Goal: Task Accomplishment & Management: Use online tool/utility

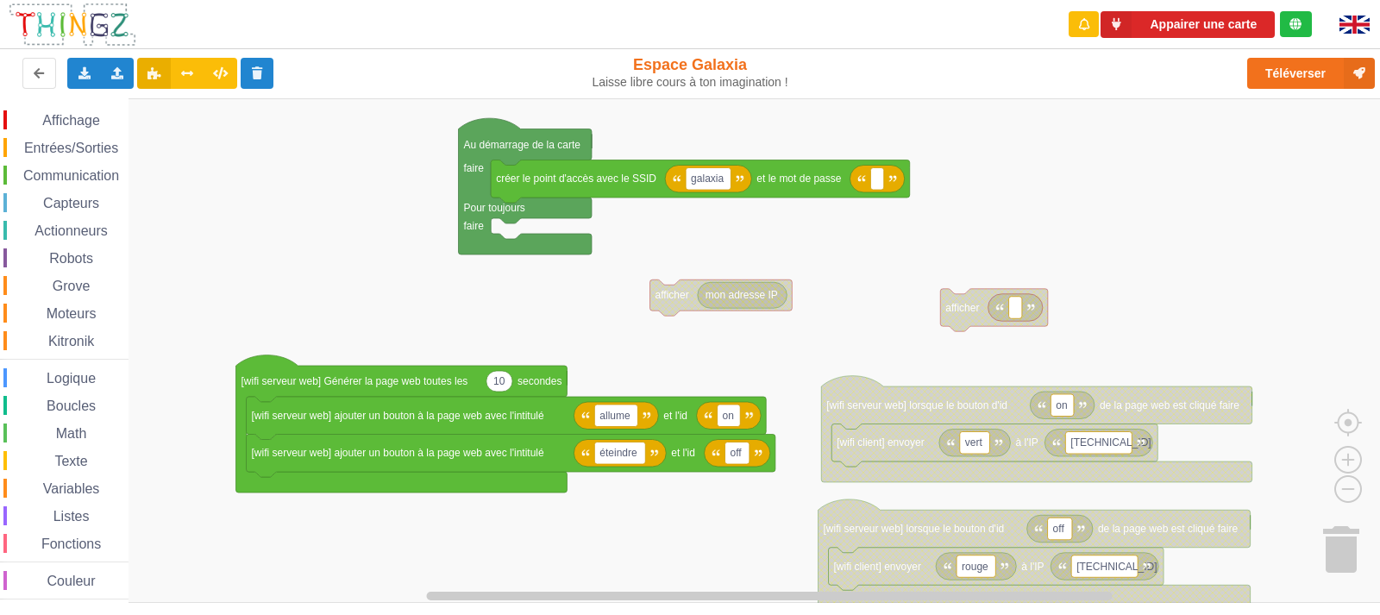
click at [826, 259] on div "Affichage Entrées/Sorties Communication Capteurs Actionneurs Robots Grove Moteu…" at bounding box center [696, 350] width 1392 height 505
click at [1201, 28] on button "Appairer une carte" at bounding box center [1187, 24] width 174 height 27
click at [1198, 28] on button "Appairer une carte" at bounding box center [1187, 24] width 174 height 27
click at [1180, 25] on button "Appairer une carte" at bounding box center [1187, 24] width 174 height 27
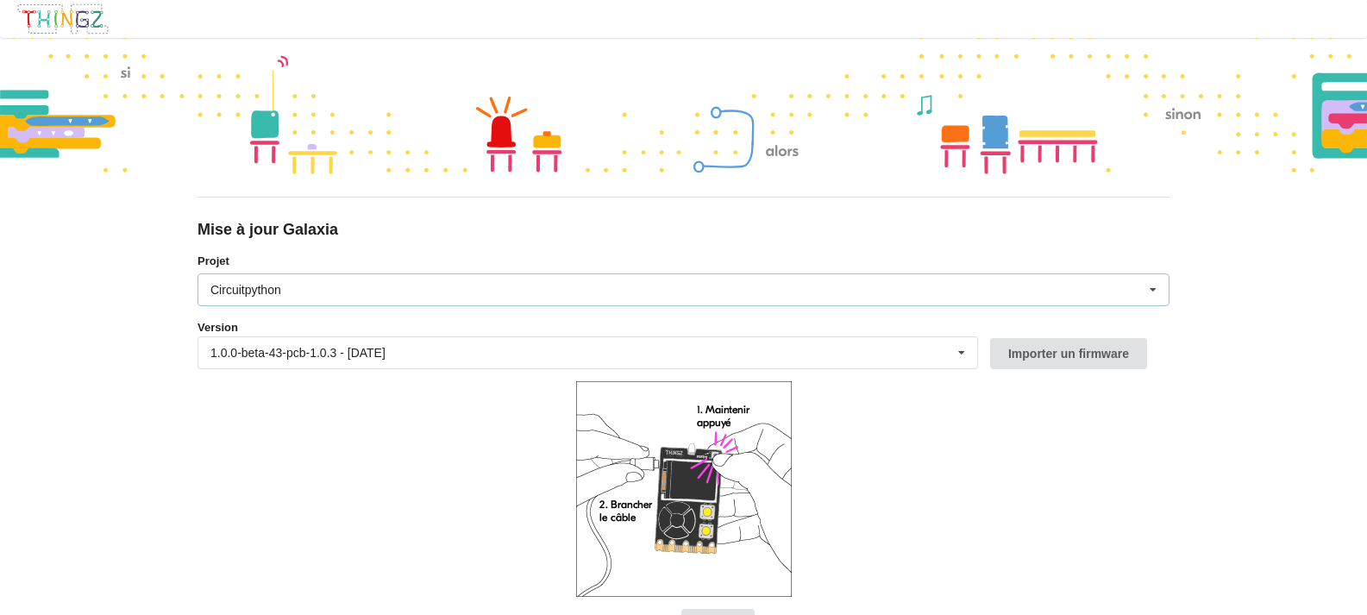
drag, startPoint x: 705, startPoint y: 295, endPoint x: 680, endPoint y: 293, distance: 24.2
click at [705, 294] on div "Circuitpython Micropython Circuitpython" at bounding box center [684, 289] width 972 height 33
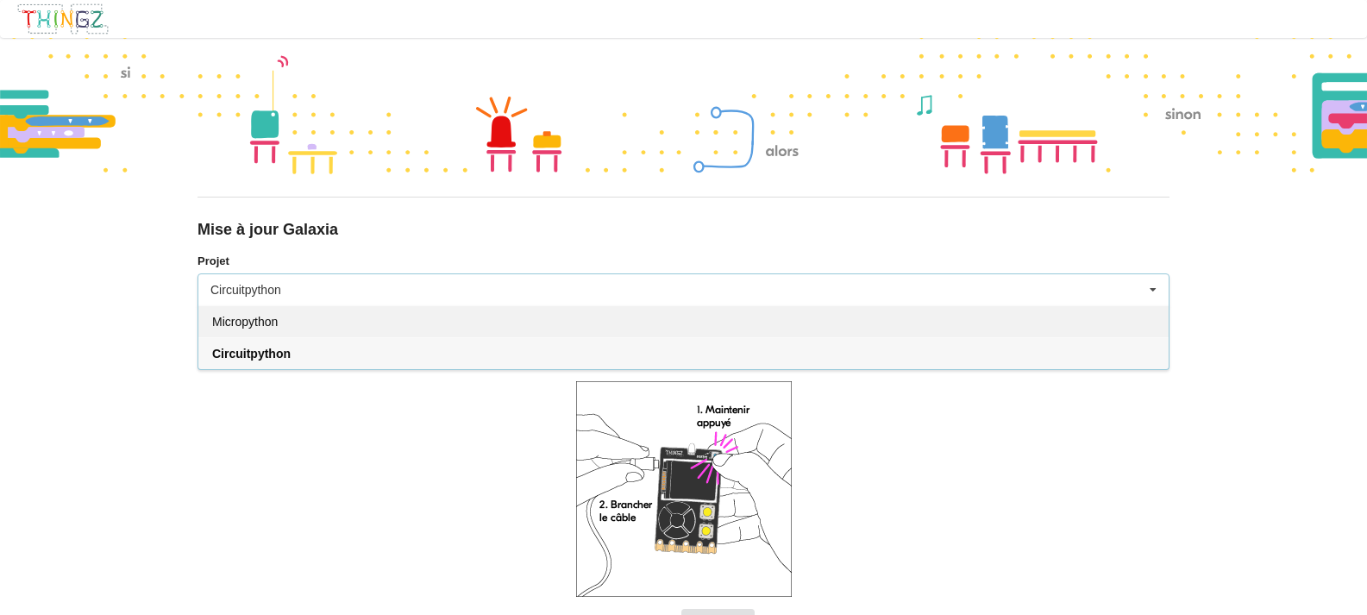
click at [305, 321] on div "Micropython" at bounding box center [683, 321] width 970 height 32
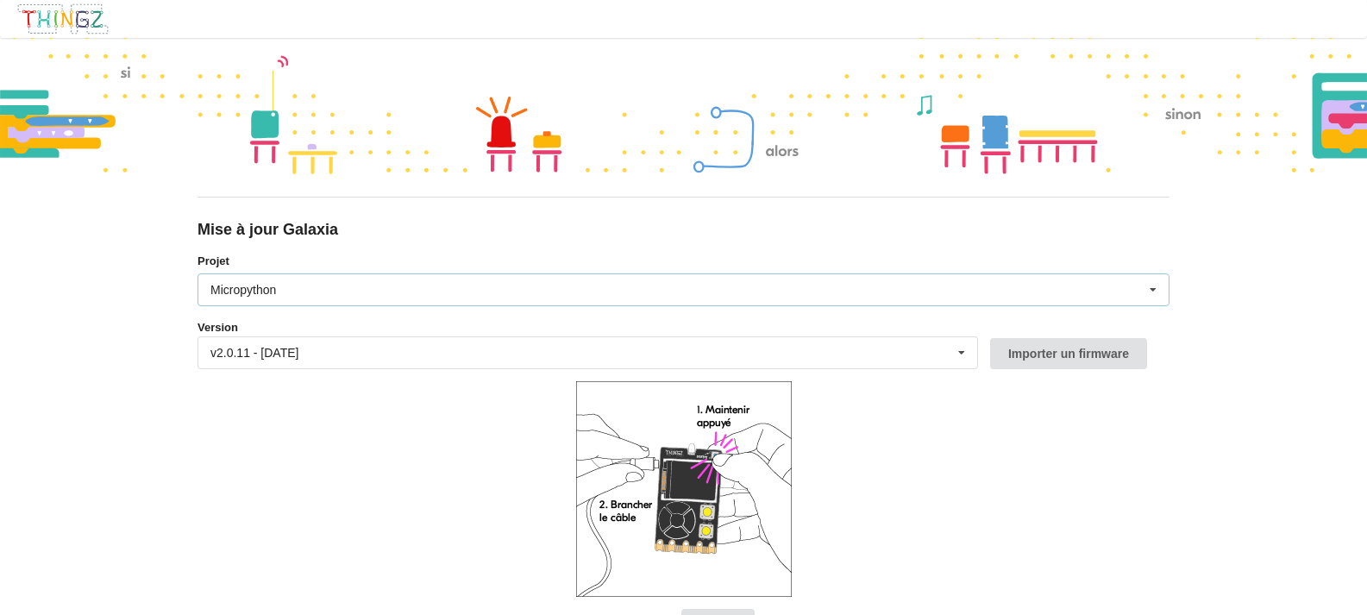
scroll to position [63, 0]
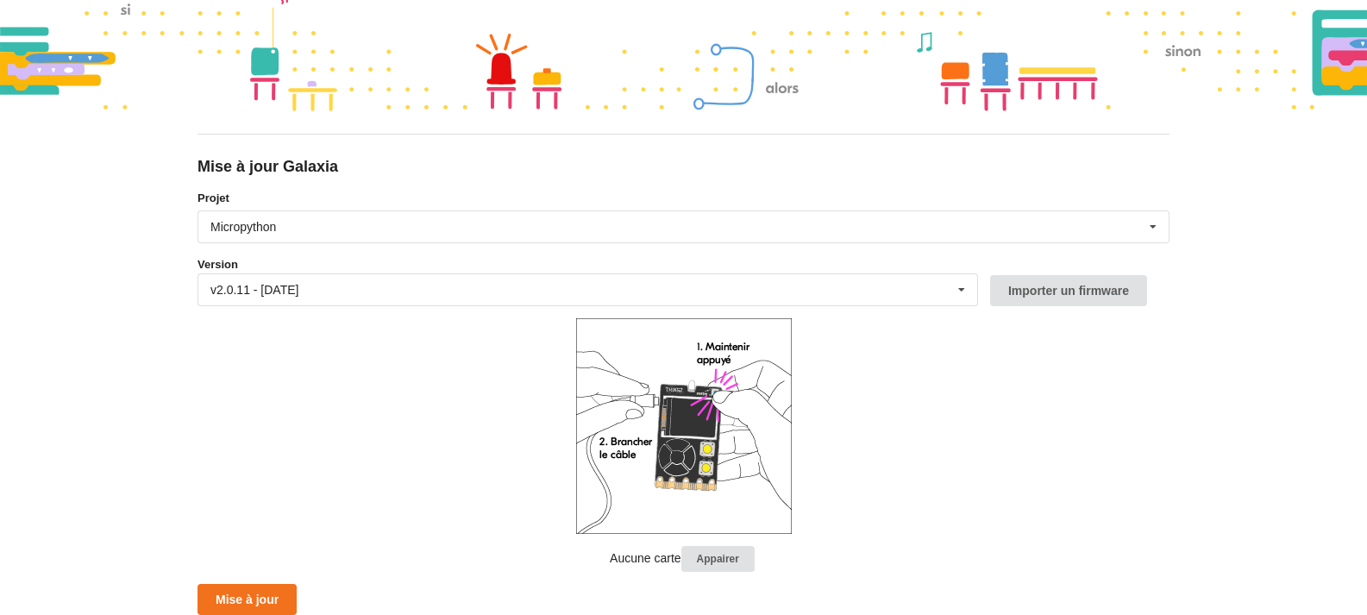
click at [248, 581] on form "Projet Micropython Micropython Circuitpython Version v2.0.11 - 22/09/2025 v2.0.…" at bounding box center [684, 403] width 972 height 426
click at [252, 583] on form "Projet Micropython Micropython Circuitpython Version v2.0.11 - 22/09/2025 v2.0.…" at bounding box center [684, 403] width 972 height 426
click at [254, 593] on button "Mise à jour" at bounding box center [247, 599] width 99 height 31
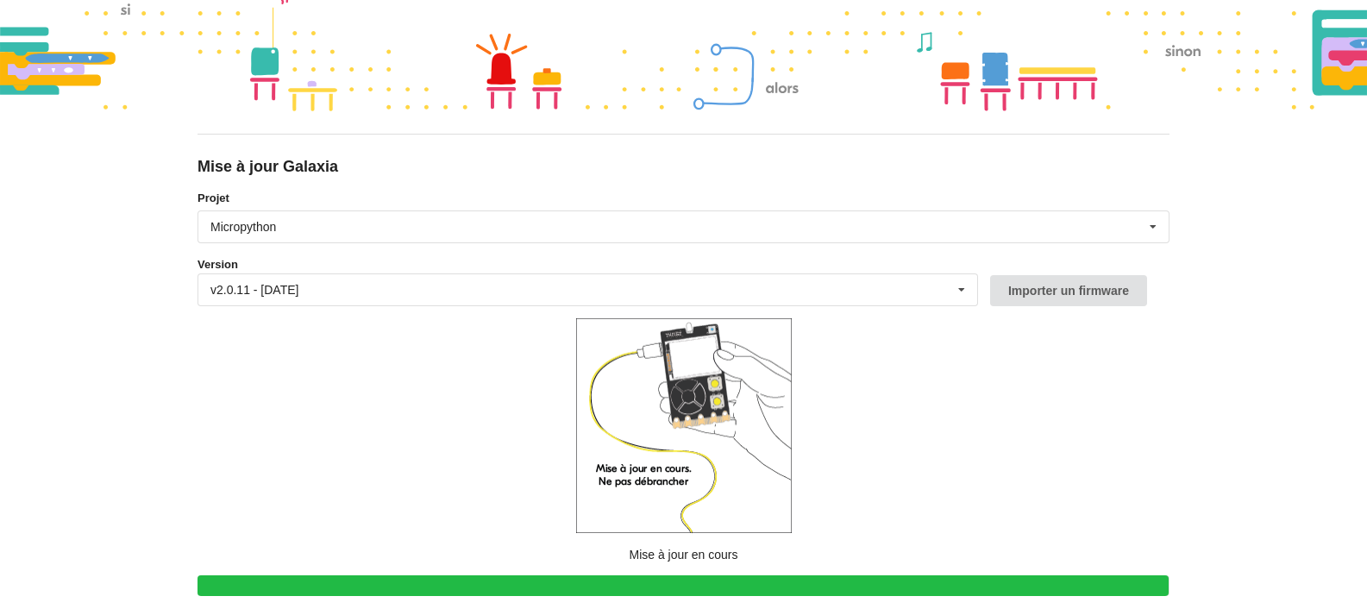
scroll to position [54, 0]
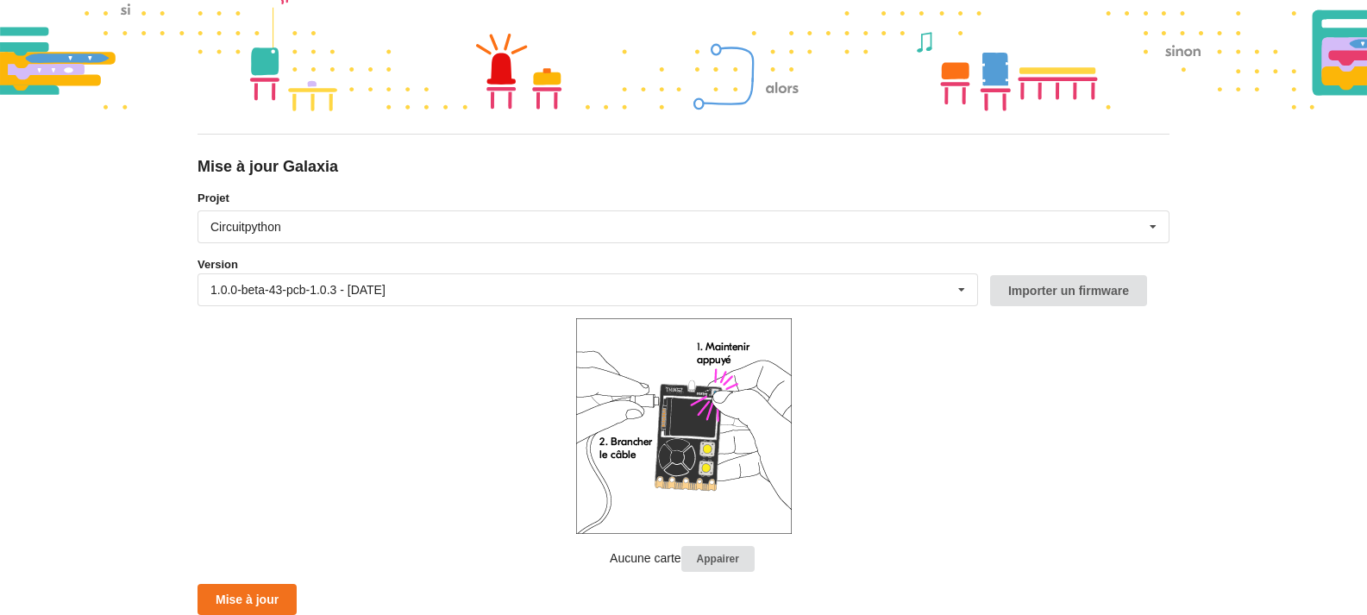
scroll to position [54, 0]
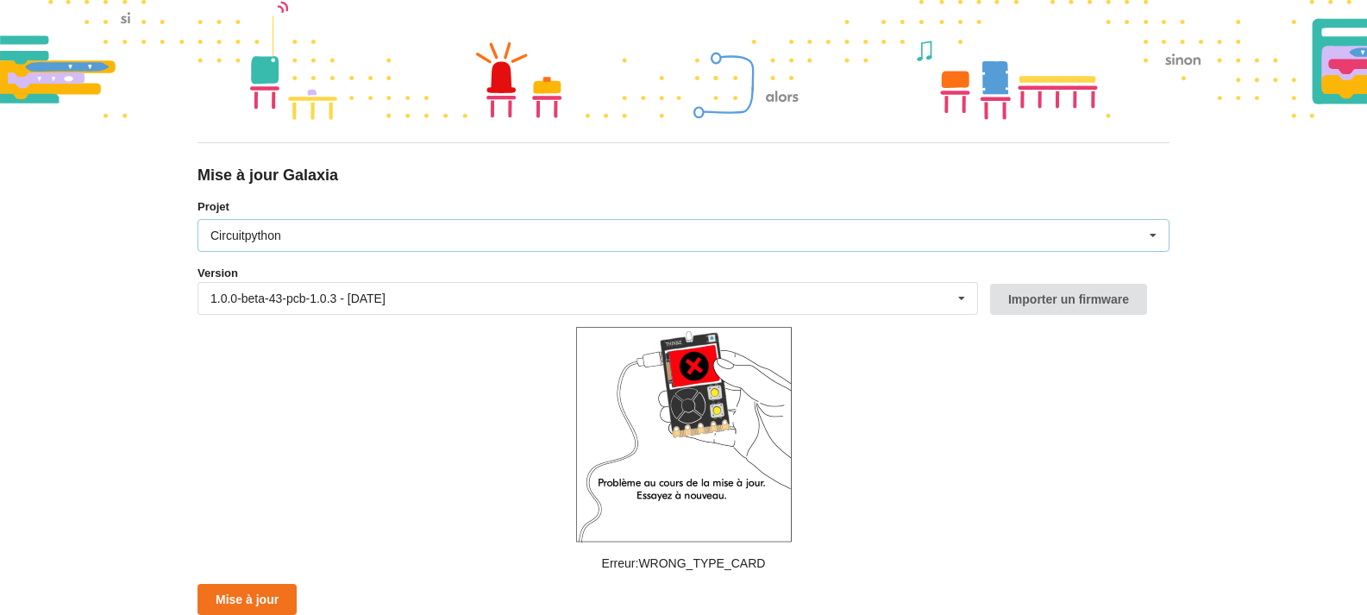
click at [430, 245] on div "Circuitpython Micropython Circuitpython" at bounding box center [684, 235] width 972 height 33
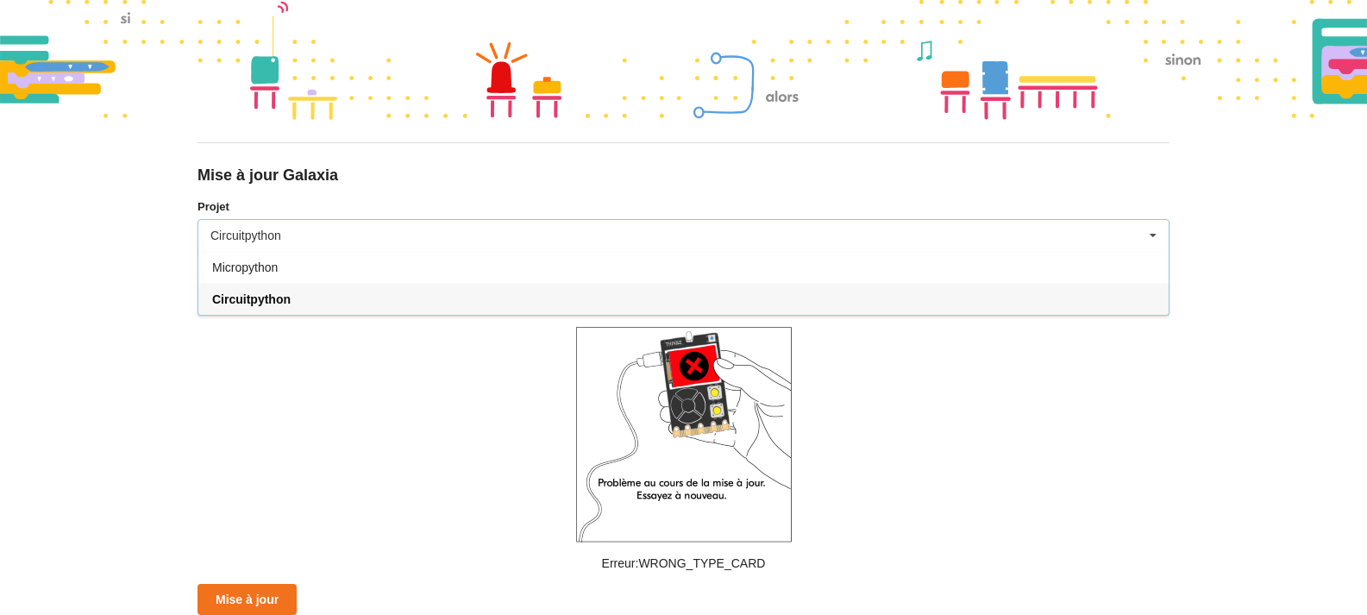
click at [430, 245] on div "Circuitpython Micropython Circuitpython" at bounding box center [684, 235] width 972 height 33
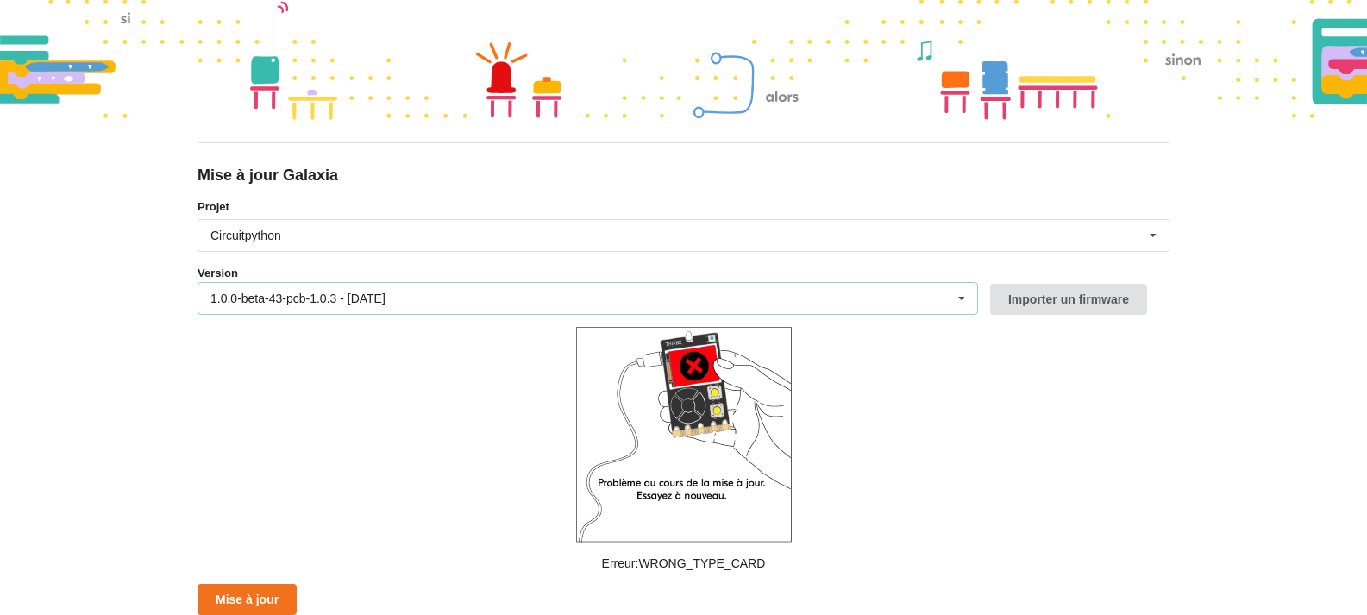
click at [436, 286] on div "1.0.0-beta-43-pcb-1.0.3 - [DATE] 1.0.0-beta-43-pcb-1.0.3 - [DATE] 1.0.0-beta-42…" at bounding box center [588, 298] width 781 height 33
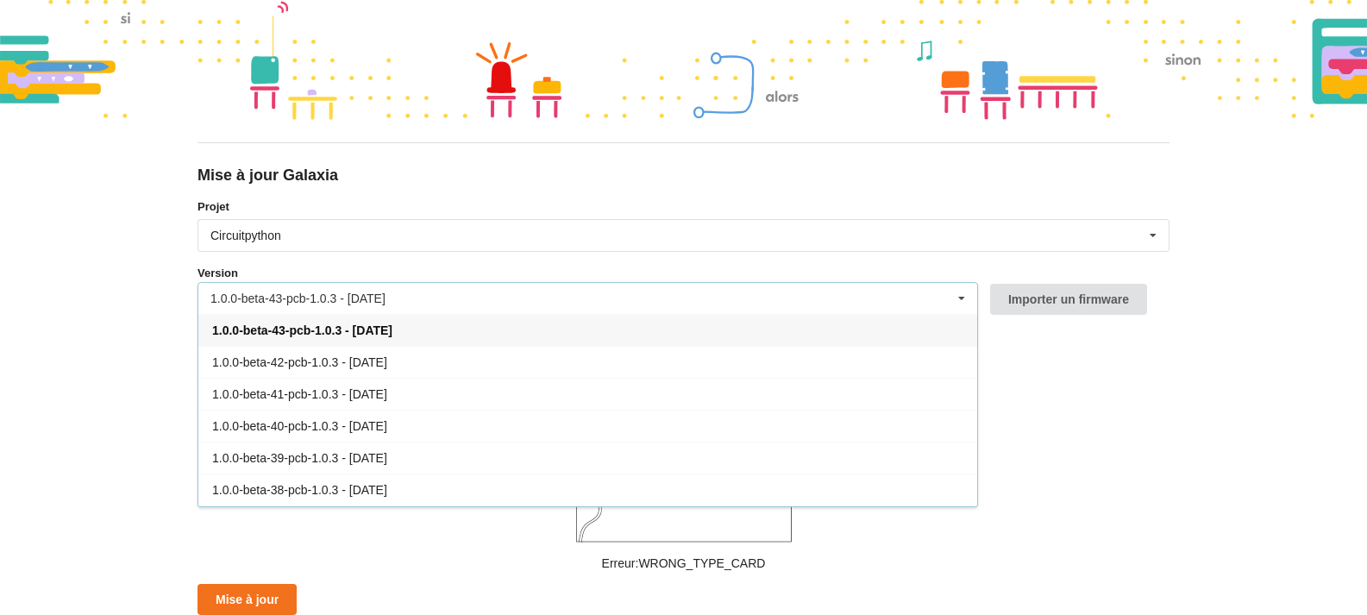
click at [436, 286] on div "1.0.0-beta-43-pcb-1.0.3 - [DATE] 1.0.0-beta-43-pcb-1.0.3 - [DATE] 1.0.0-beta-42…" at bounding box center [588, 298] width 781 height 33
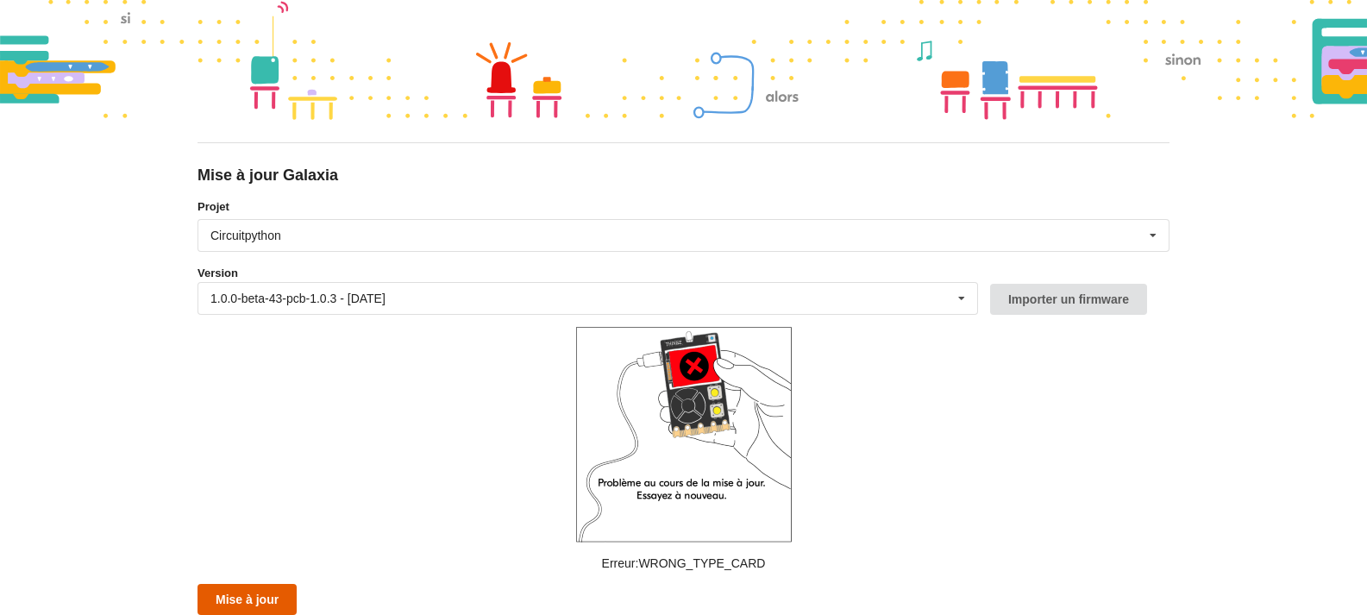
click at [250, 595] on button "Mise à jour" at bounding box center [247, 599] width 99 height 31
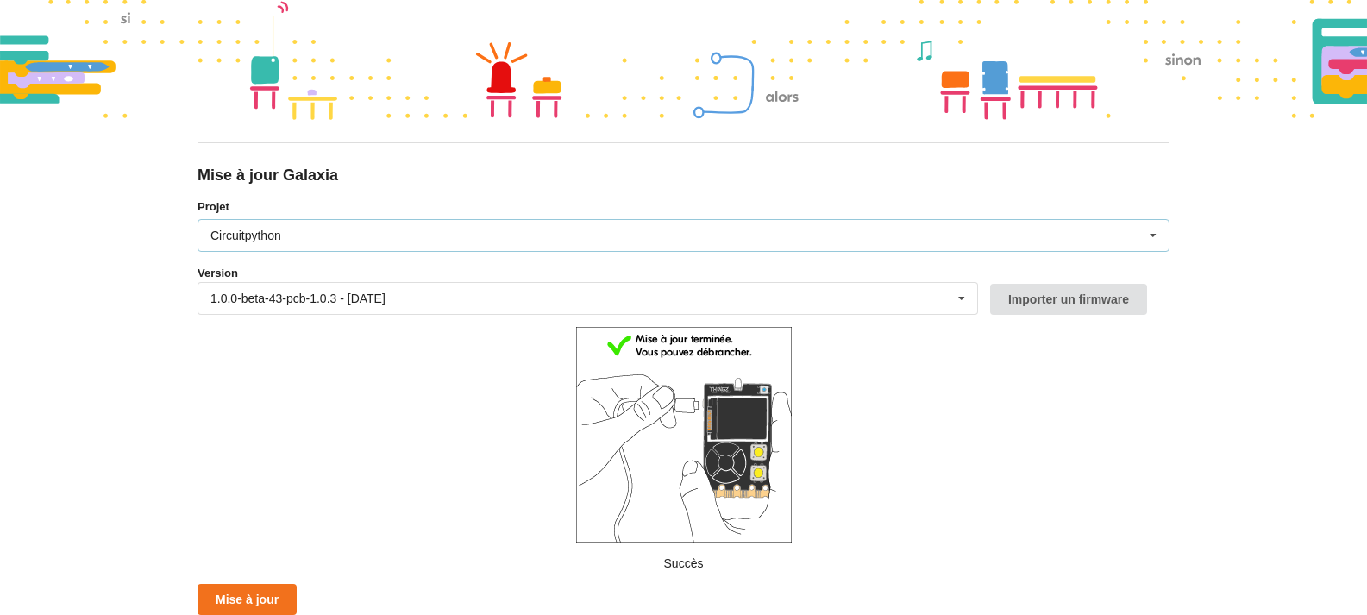
click at [402, 240] on div "Circuitpython Micropython Circuitpython" at bounding box center [684, 235] width 972 height 33
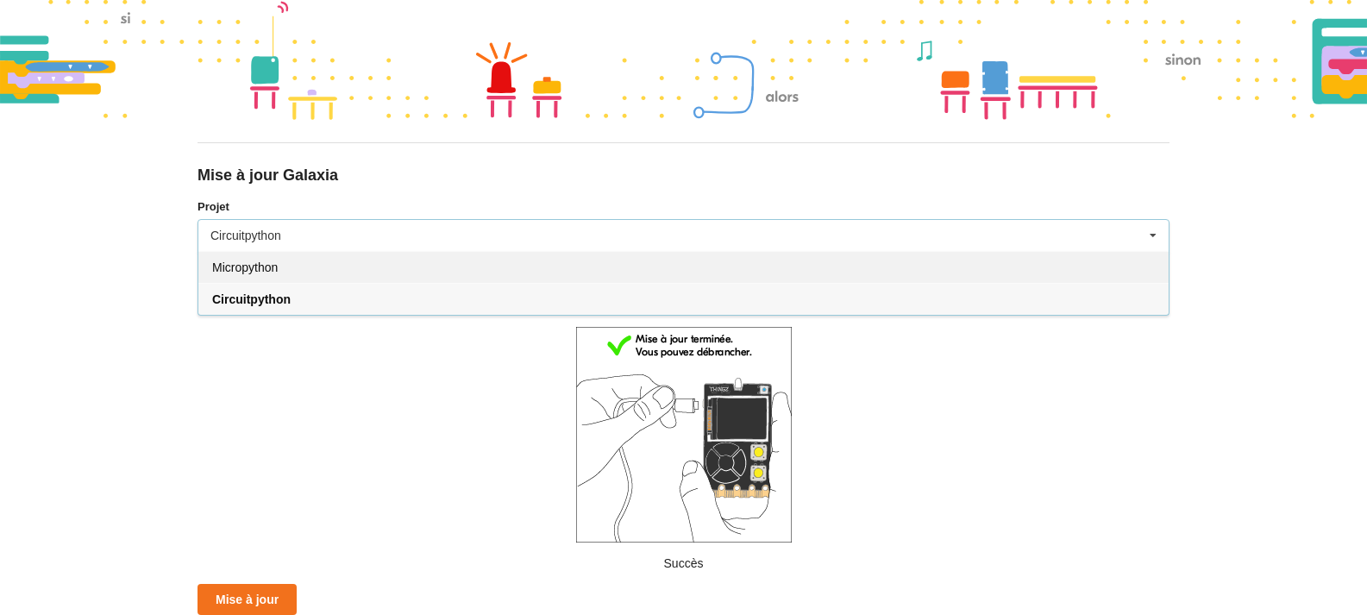
click at [371, 264] on div "Micropython" at bounding box center [683, 267] width 970 height 32
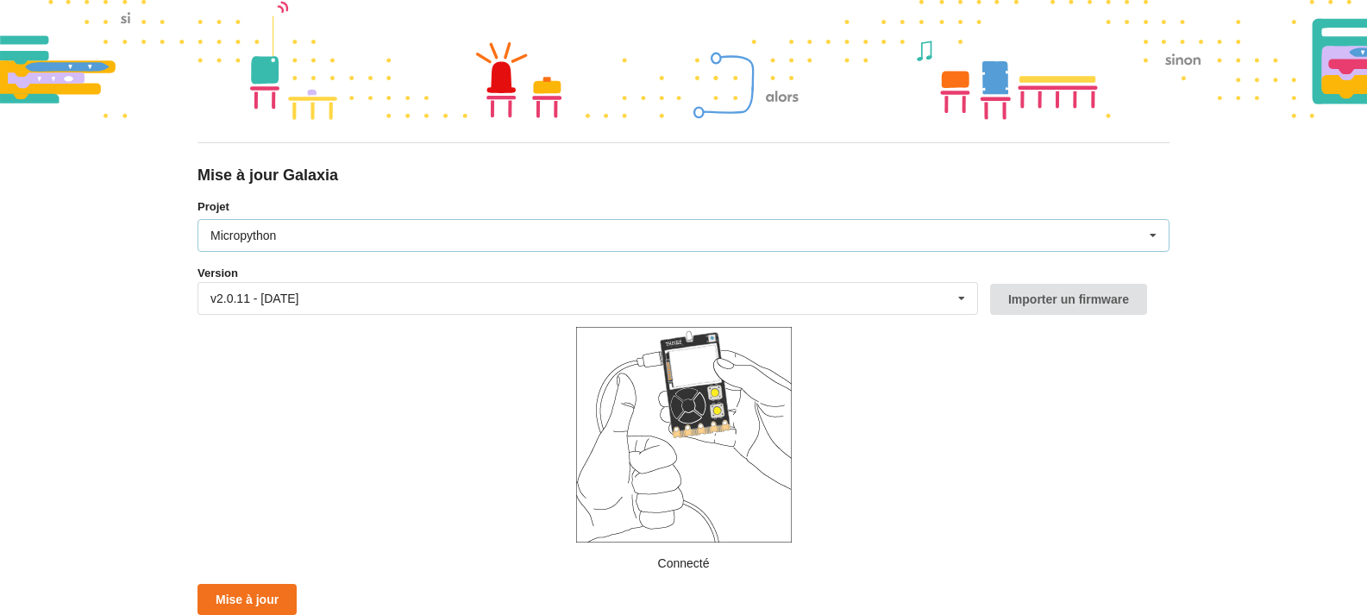
click at [409, 234] on div "Micropython Micropython Circuitpython" at bounding box center [684, 235] width 972 height 33
click at [407, 291] on div "v2.0.11 - 22/09/2025 v2.0.11 - 22/09/2025 v2.0.10 - 15/09/2025 v2.0.9 - 09/09/2…" at bounding box center [588, 298] width 781 height 33
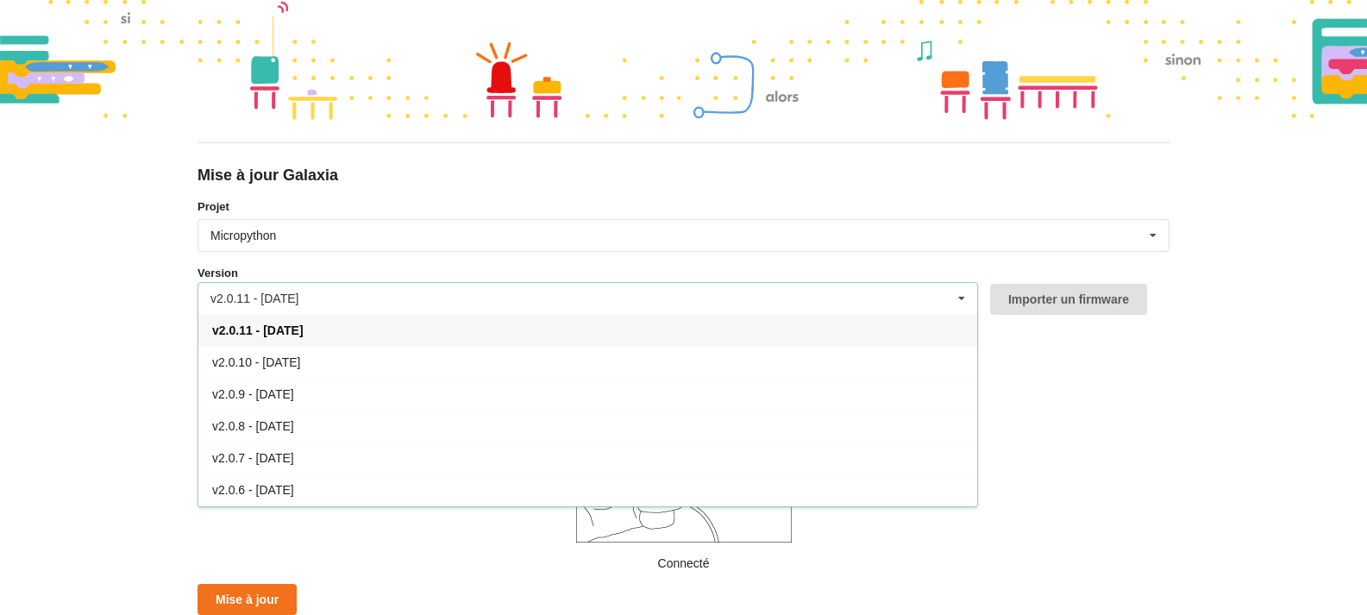
click at [406, 291] on div "v2.0.11 - 22/09/2025 v2.0.11 - 22/09/2025 v2.0.10 - 15/09/2025 v2.0.9 - 09/09/2…" at bounding box center [588, 298] width 781 height 33
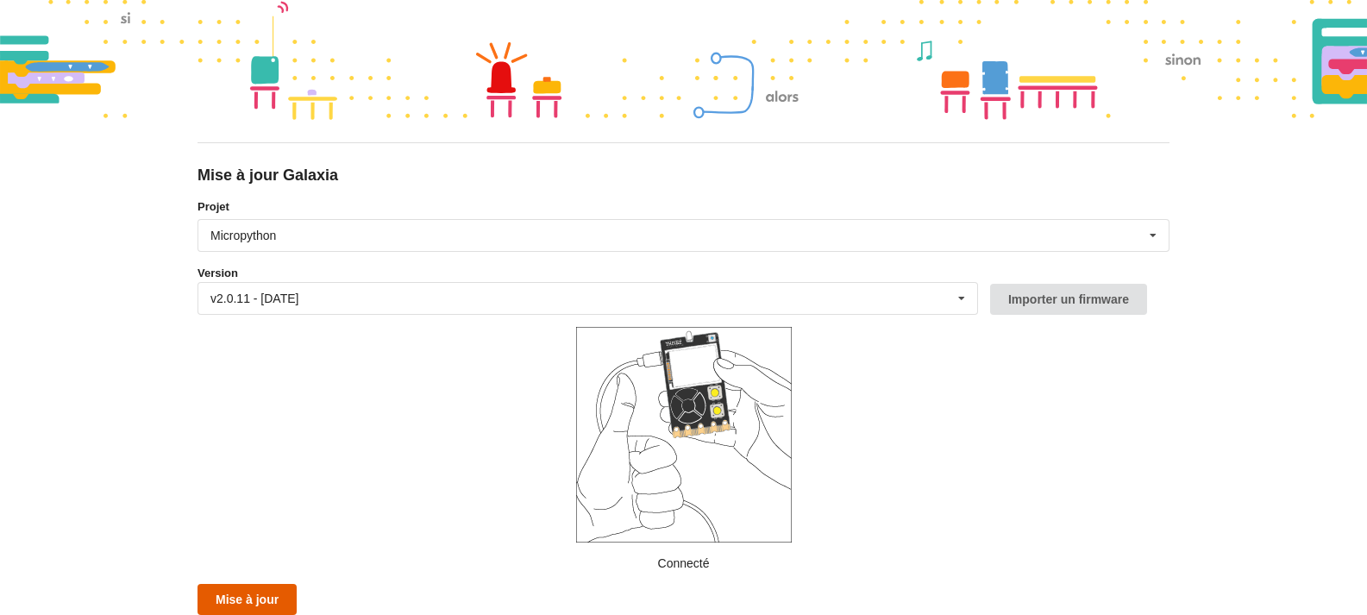
click at [257, 599] on button "Mise à jour" at bounding box center [247, 599] width 99 height 31
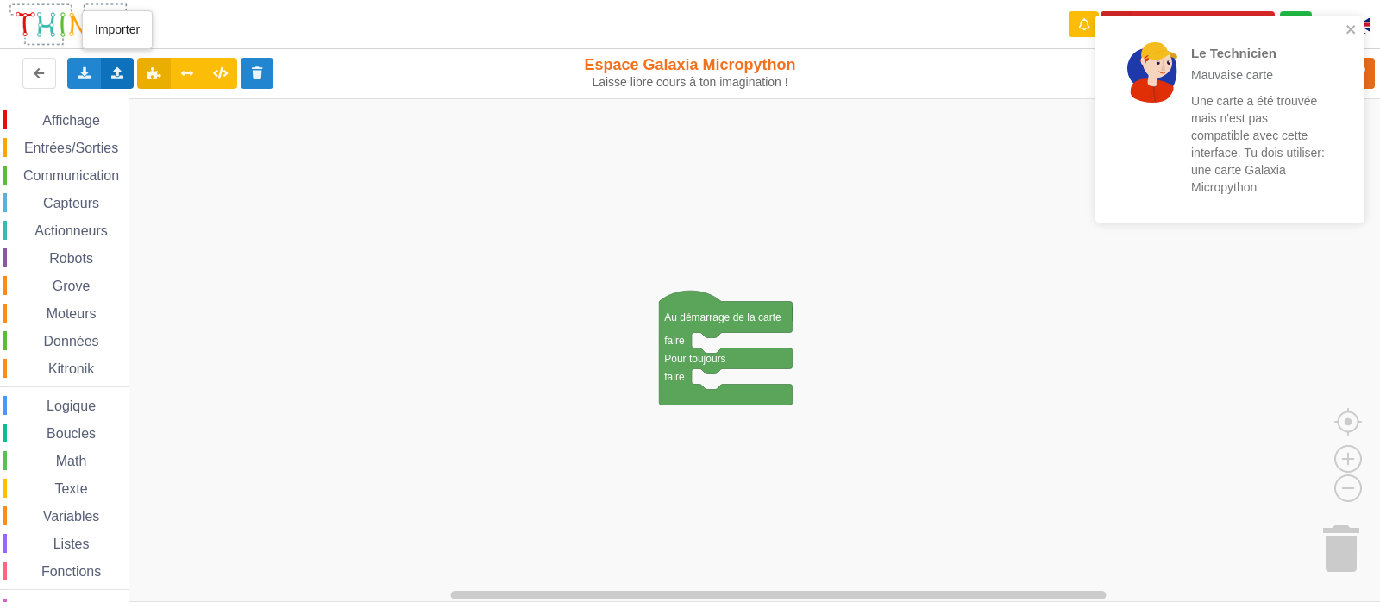
click at [123, 80] on div "Importer un assemblage de blocs Importer du code Python" at bounding box center [118, 73] width 34 height 31
click at [160, 105] on span "Importer un assemblage de blocs" at bounding box center [237, 105] width 179 height 14
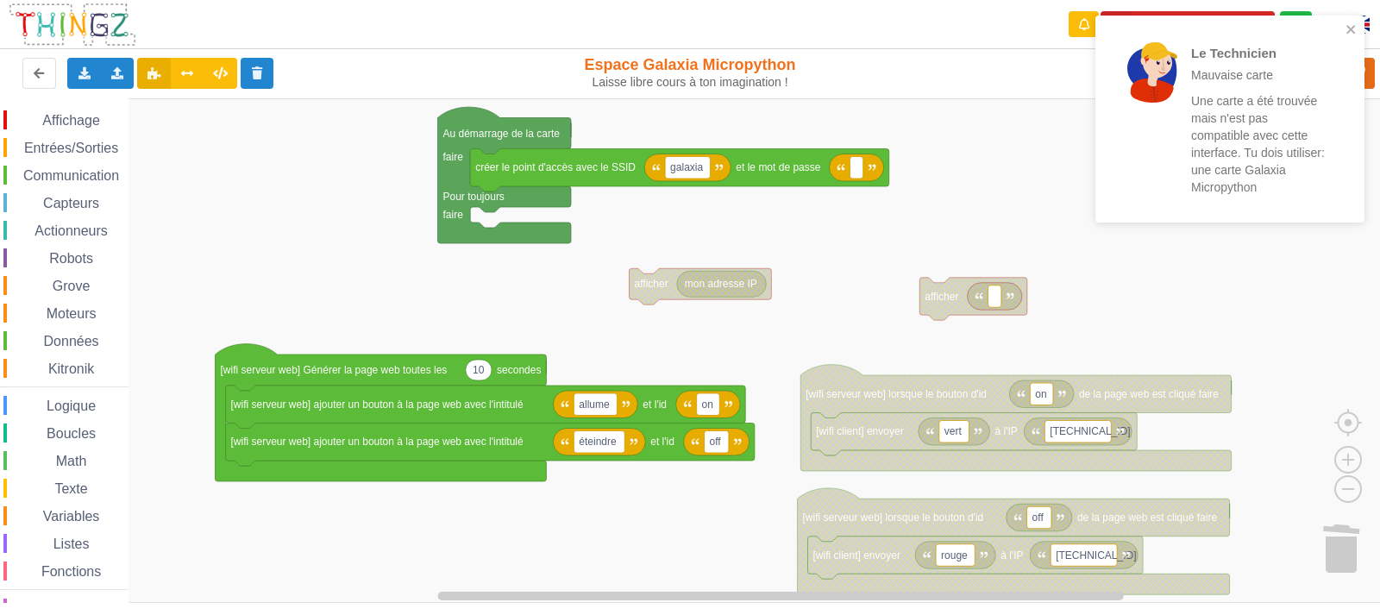
click at [798, 303] on div "Affichage Entrées/Sorties Communication Capteurs Actionneurs Robots Grove Moteu…" at bounding box center [696, 350] width 1392 height 505
click at [1348, 27] on icon "close" at bounding box center [1350, 29] width 9 height 9
click at [1354, 29] on icon "close" at bounding box center [1351, 29] width 12 height 14
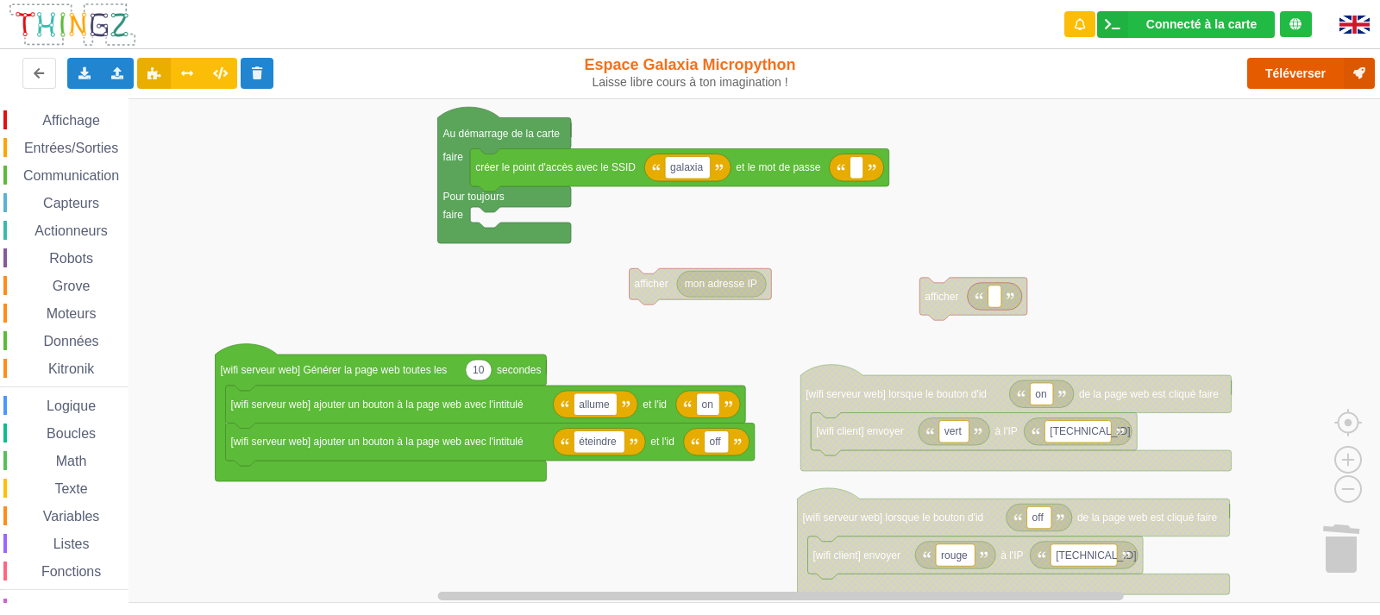
click at [1257, 68] on button "Téléverser" at bounding box center [1311, 73] width 128 height 31
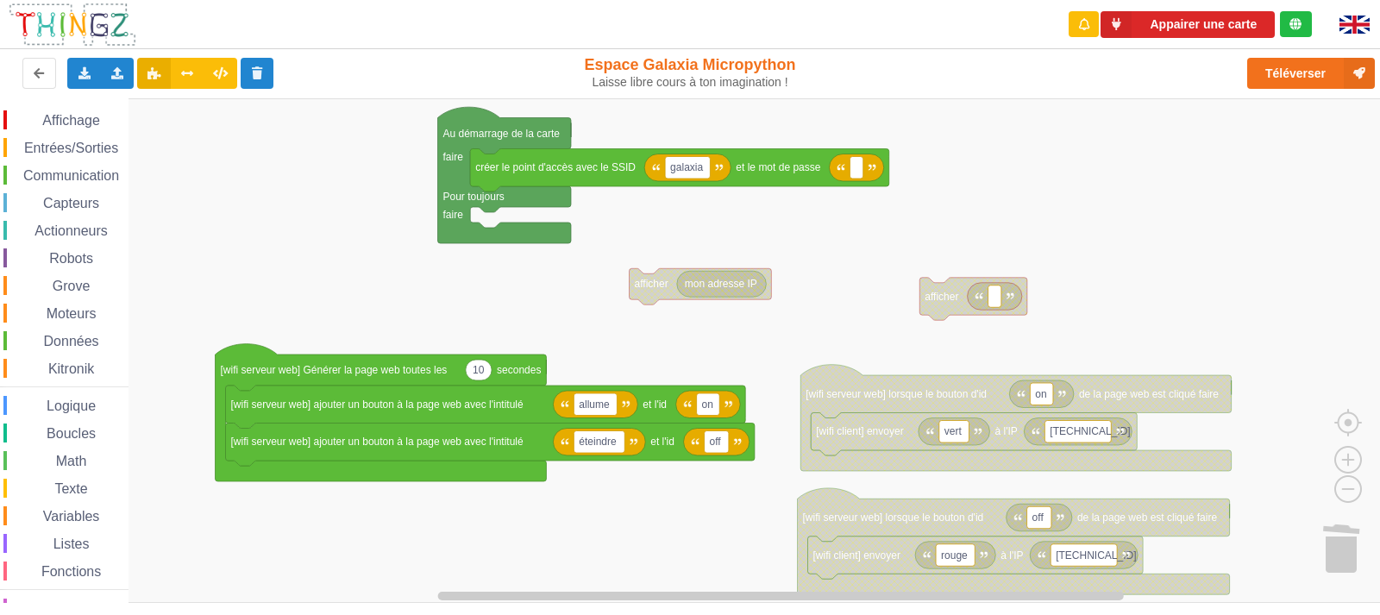
click at [84, 180] on span "Communication" at bounding box center [71, 175] width 101 height 15
click at [1115, 221] on div "Affichage Entrées/Sorties Communication Capteurs Actionneurs Robots Grove Moteu…" at bounding box center [696, 350] width 1392 height 505
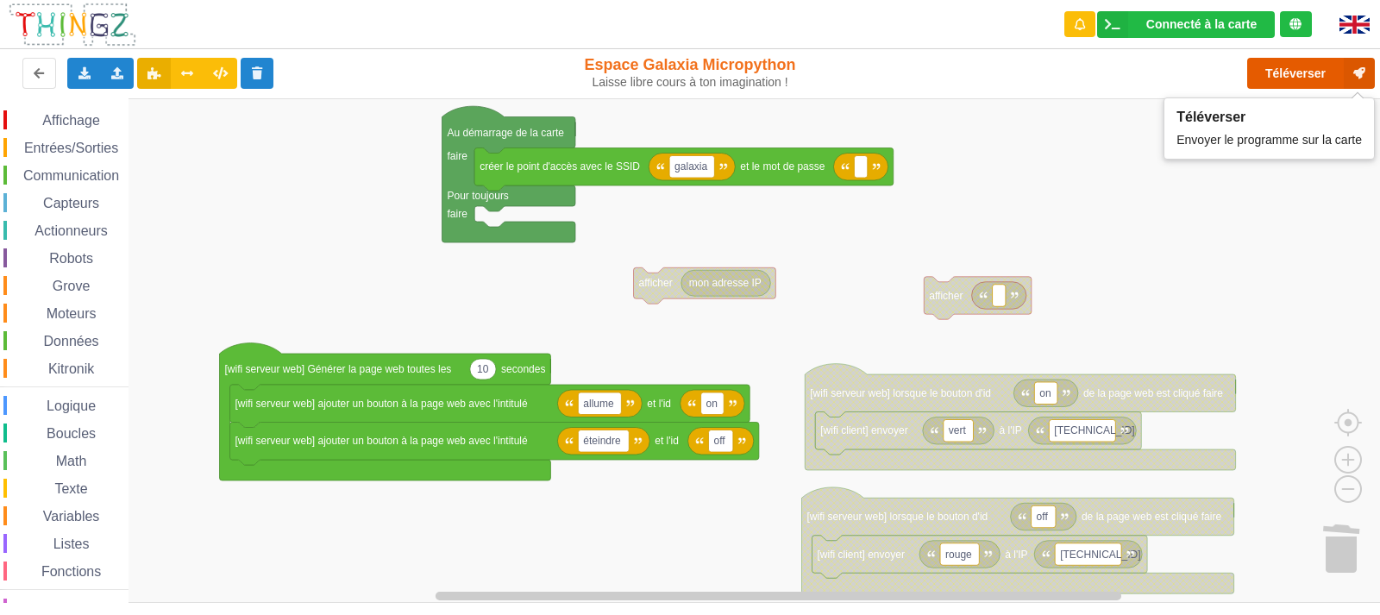
click at [1297, 66] on button "Téléverser" at bounding box center [1311, 73] width 128 height 31
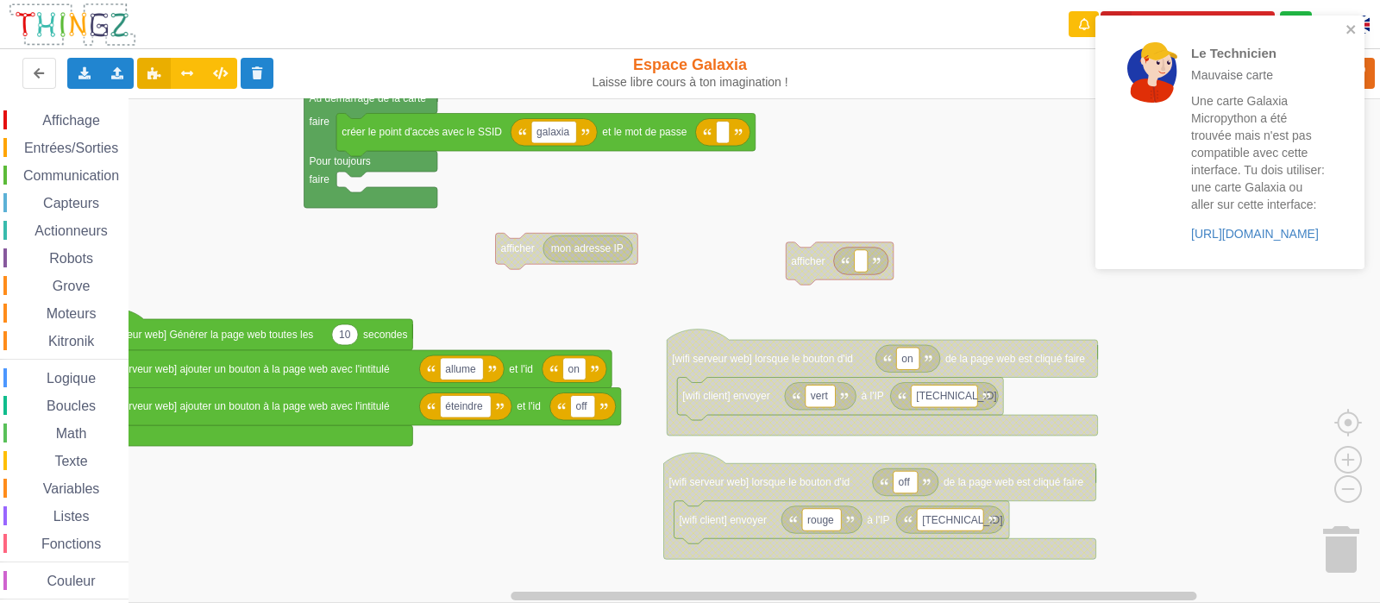
click at [880, 141] on div "Affichage Entrées/Sorties Communication Capteurs Actionneurs Robots Grove Moteu…" at bounding box center [696, 350] width 1392 height 505
click at [1352, 28] on icon "close" at bounding box center [1350, 29] width 9 height 9
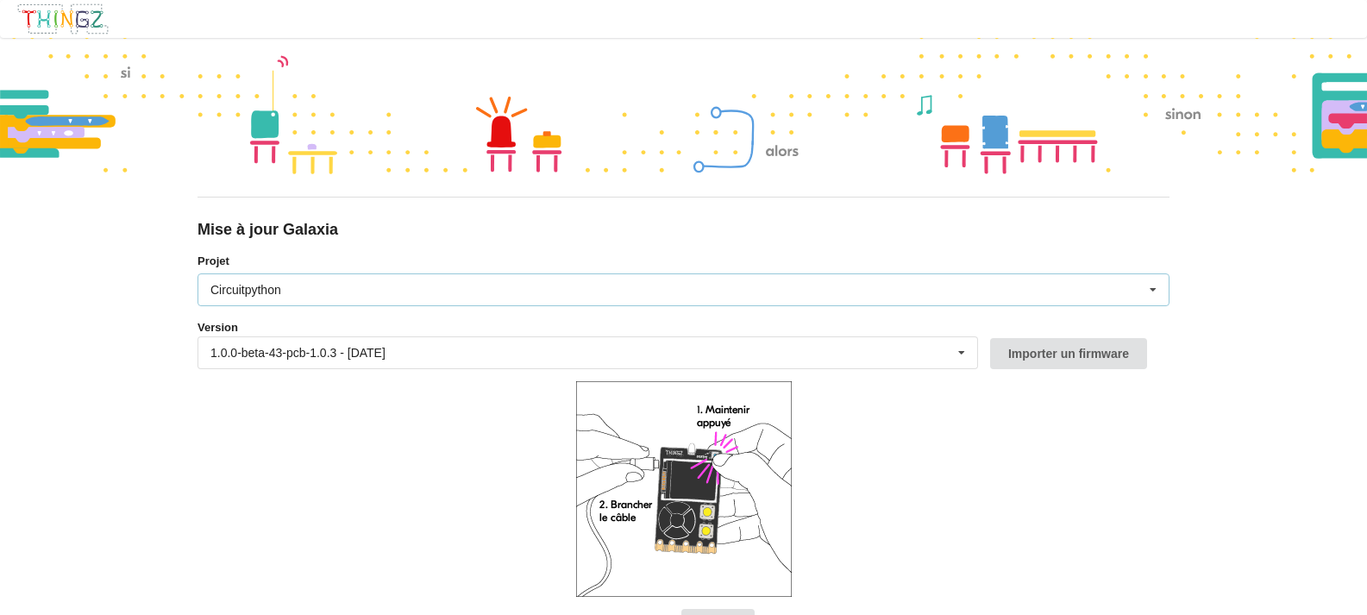
click at [379, 299] on div "Circuitpython Micropython Circuitpython" at bounding box center [684, 289] width 972 height 33
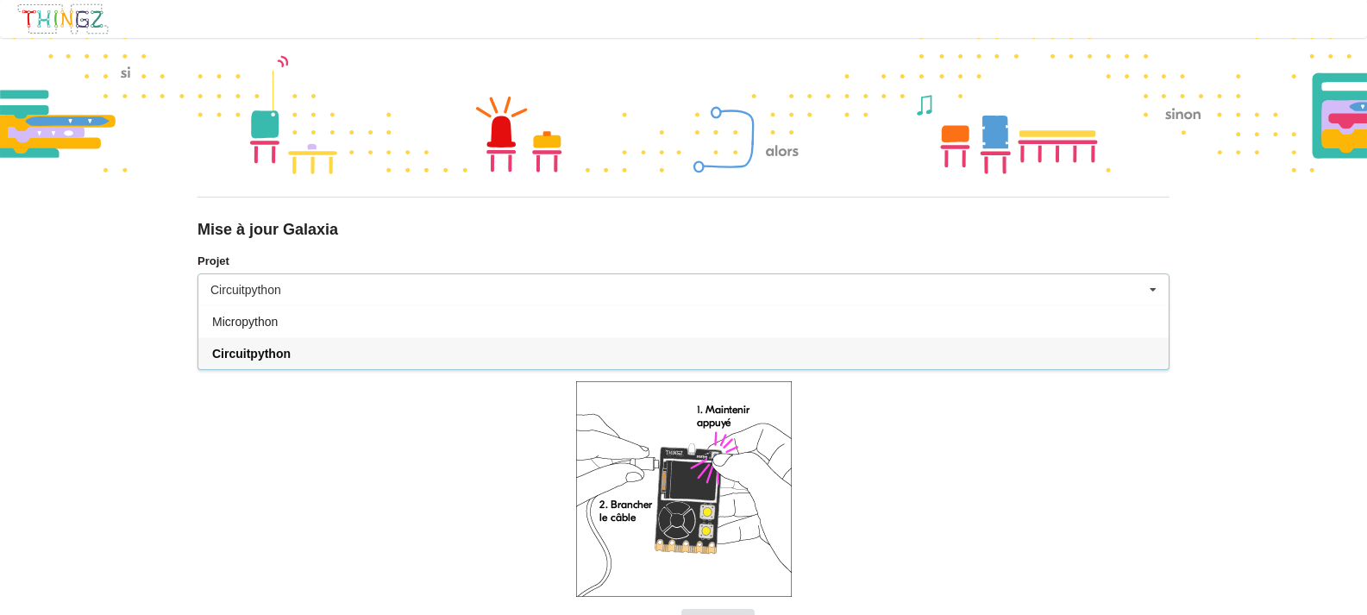
click at [379, 299] on div "Circuitpython Micropython Circuitpython" at bounding box center [684, 289] width 972 height 33
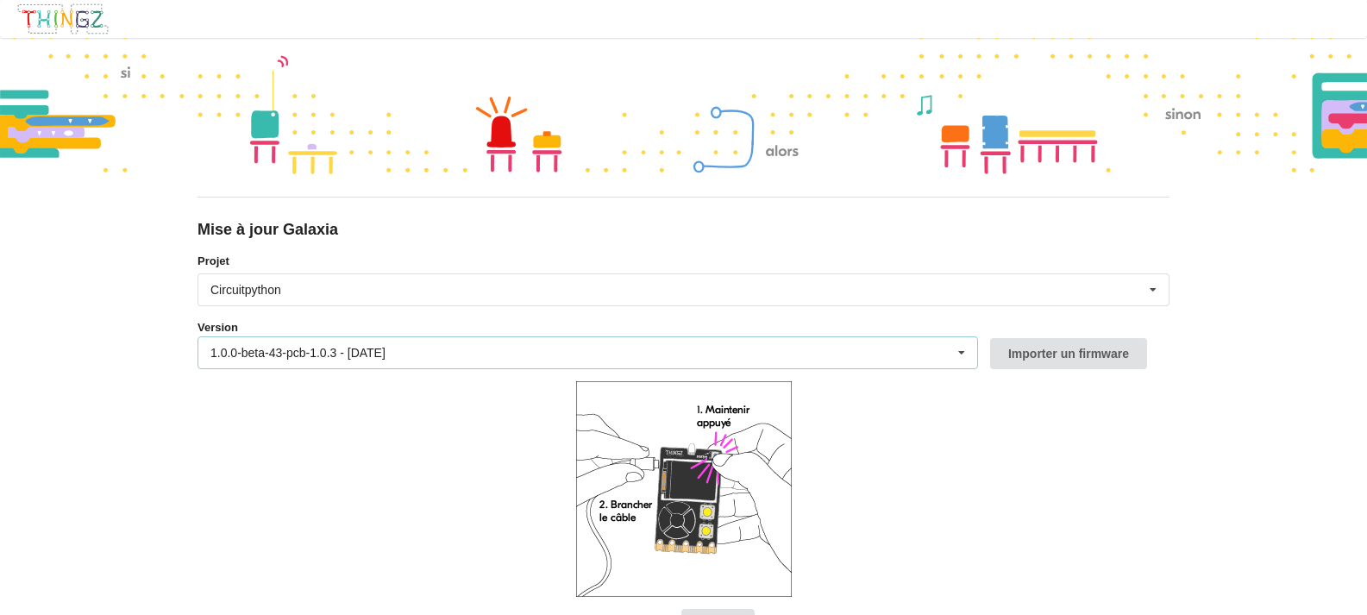
click at [422, 340] on div "1.0.0-beta-43-pcb-1.0.3 - 15/09/2025 1.0.0-beta-43-pcb-1.0.3 - 15/09/2025 1.0.0…" at bounding box center [588, 352] width 781 height 33
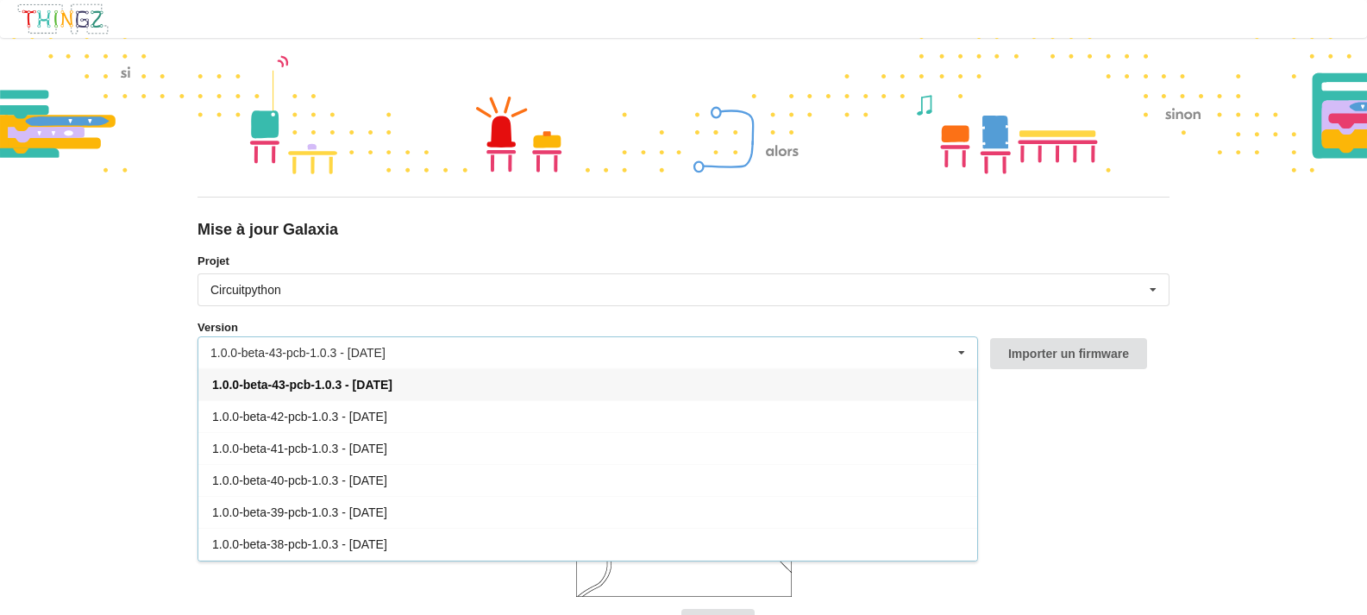
click at [422, 340] on div "1.0.0-beta-43-pcb-1.0.3 - 15/09/2025 1.0.0-beta-43-pcb-1.0.3 - 15/09/2025 1.0.0…" at bounding box center [588, 352] width 781 height 33
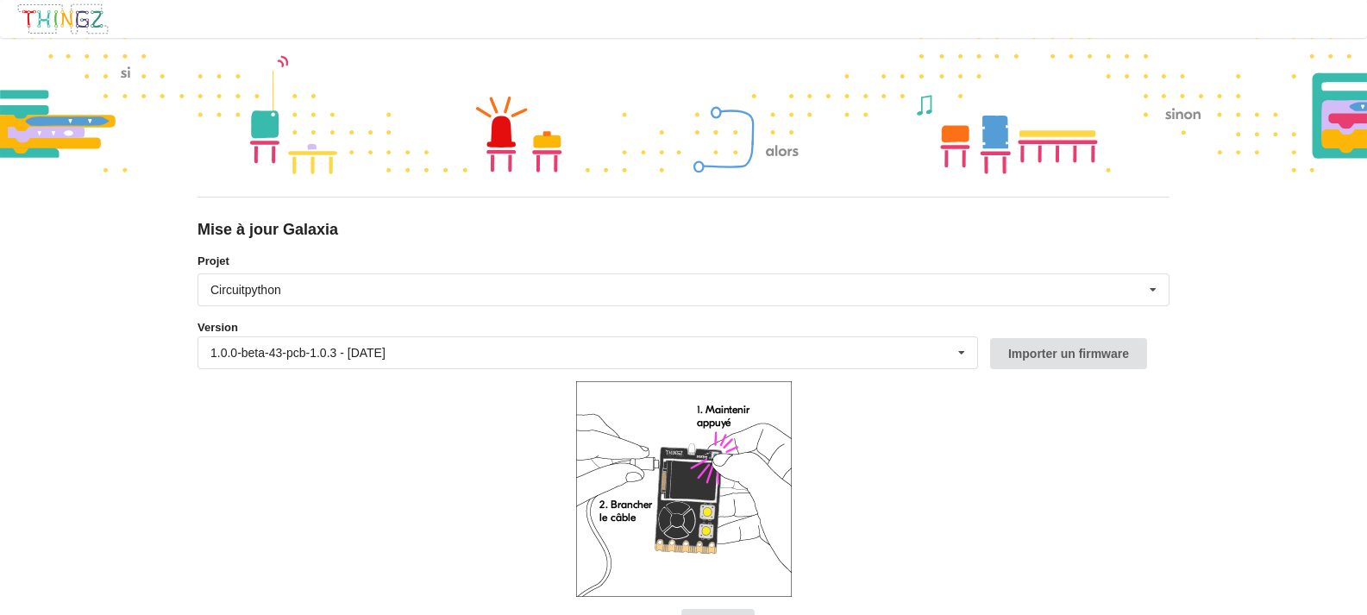
scroll to position [63, 0]
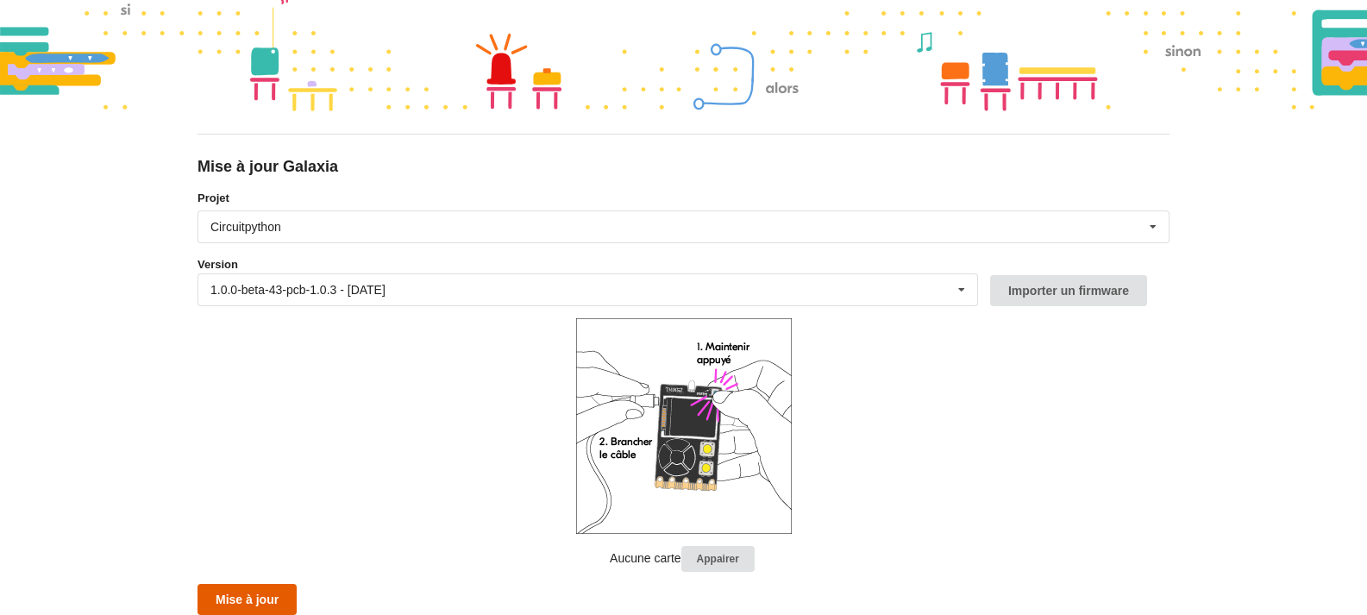
click at [260, 593] on button "Mise à jour" at bounding box center [247, 599] width 99 height 31
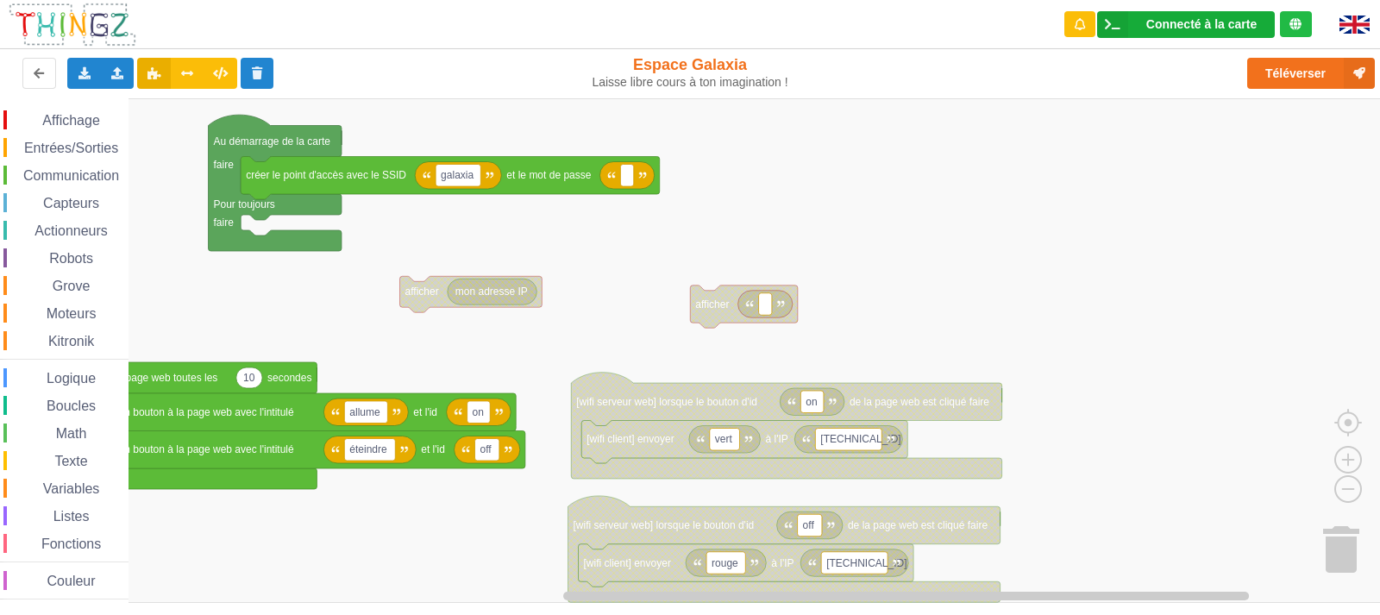
click at [1196, 31] on div "Connecté à la carte Réglages Ouvrir le moniteur automatiquement Connexion autom…" at bounding box center [1186, 24] width 178 height 27
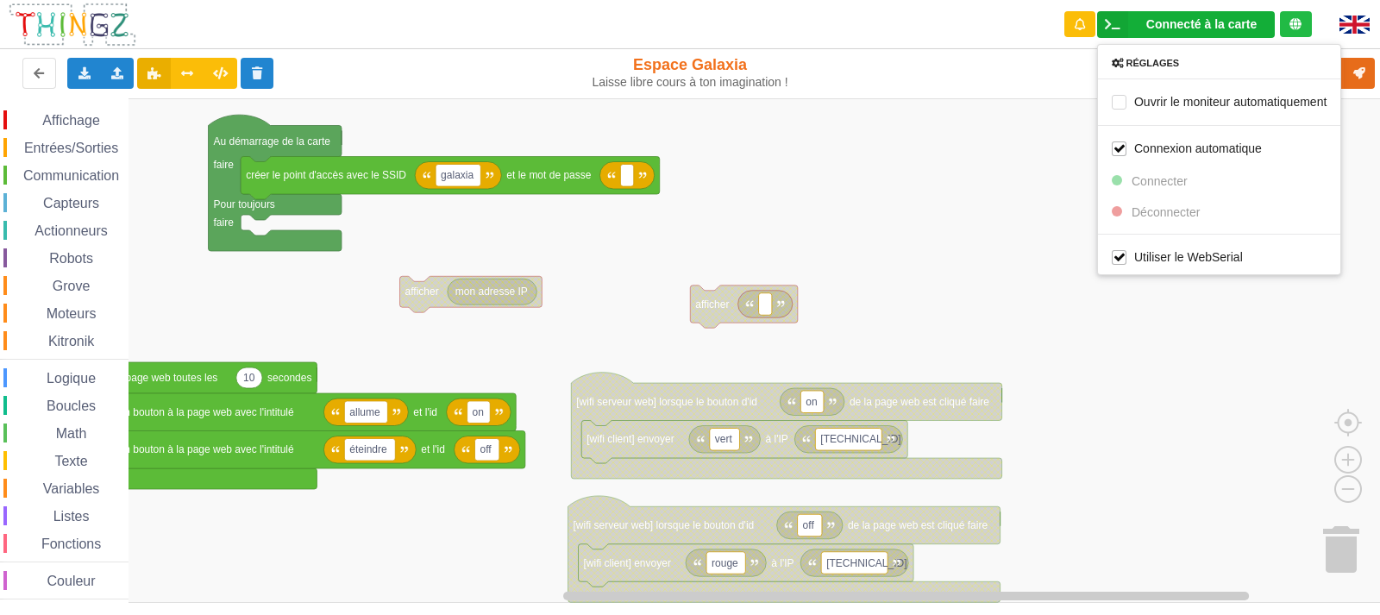
click at [992, 160] on rect "Espace de travail de Blocky" at bounding box center [696, 350] width 1392 height 505
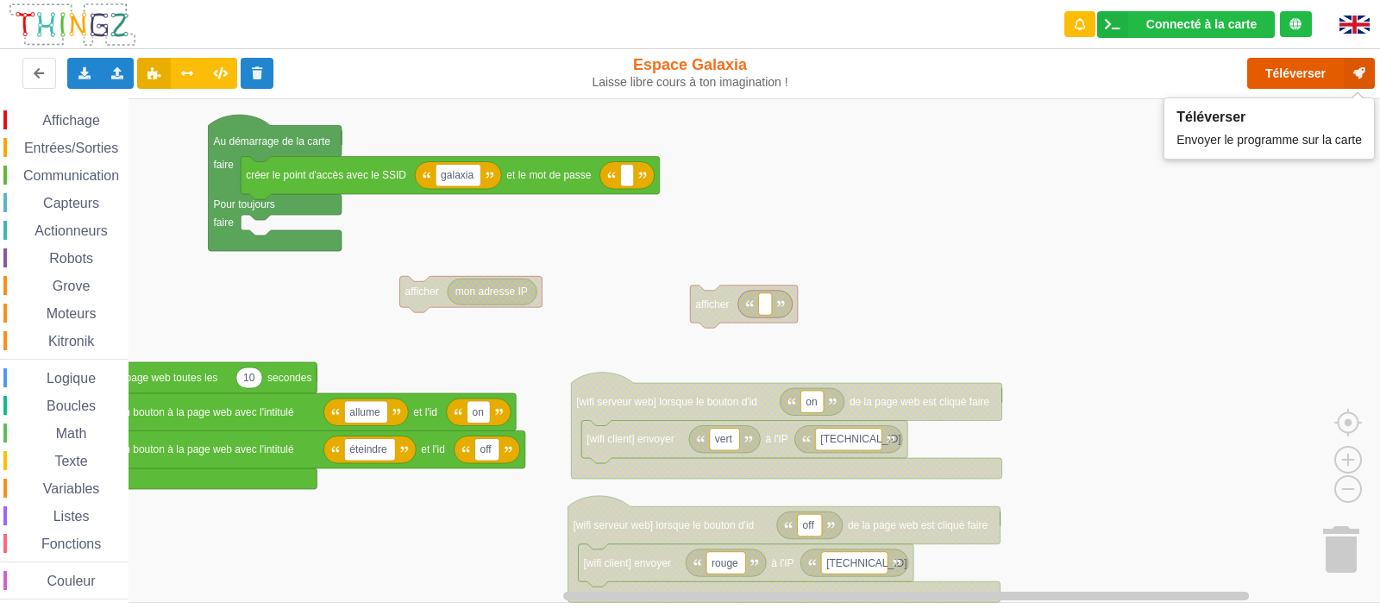
click at [1303, 79] on button "Téléverser" at bounding box center [1311, 73] width 128 height 31
